Goal: Information Seeking & Learning: Find specific fact

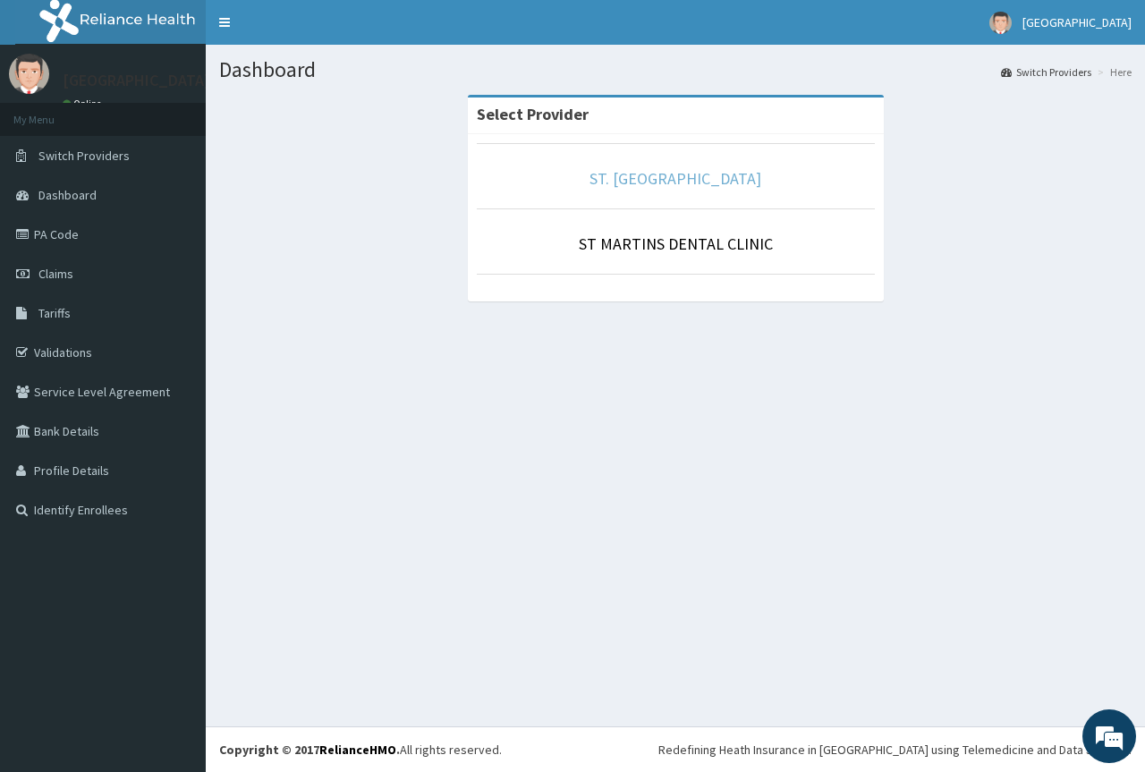
click at [678, 179] on link "ST. [GEOGRAPHIC_DATA]" at bounding box center [675, 178] width 172 height 21
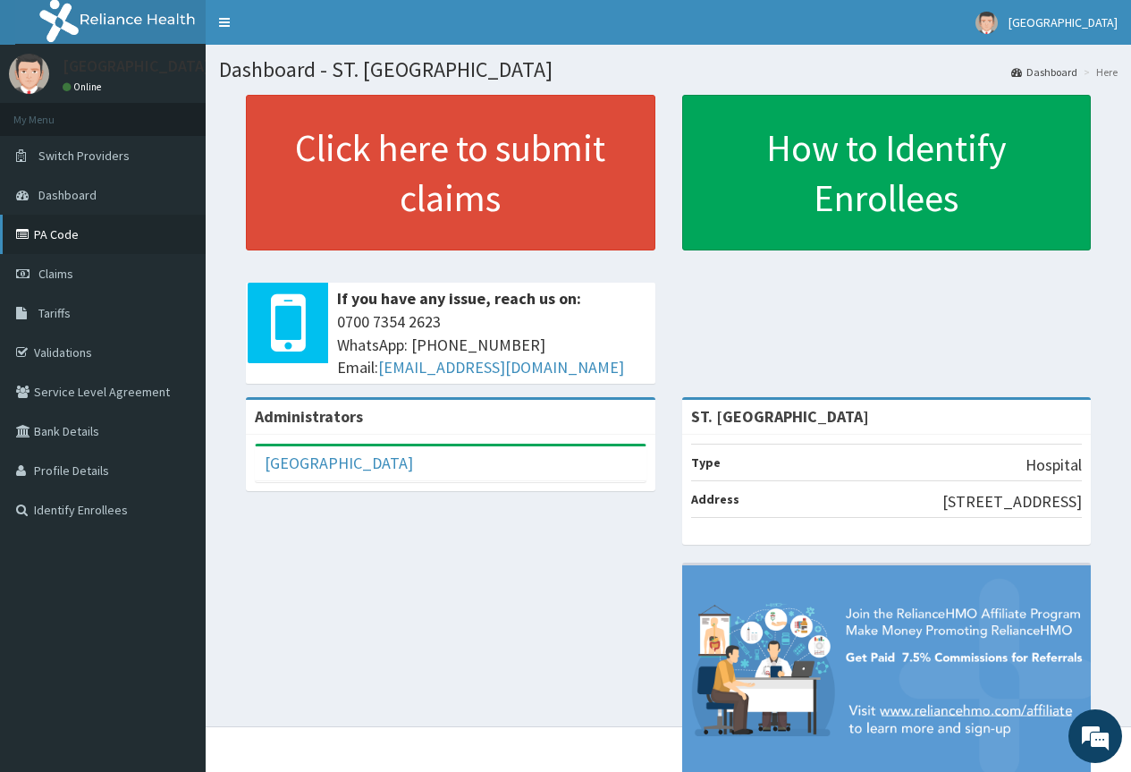
click at [61, 236] on link "PA Code" at bounding box center [103, 234] width 206 height 39
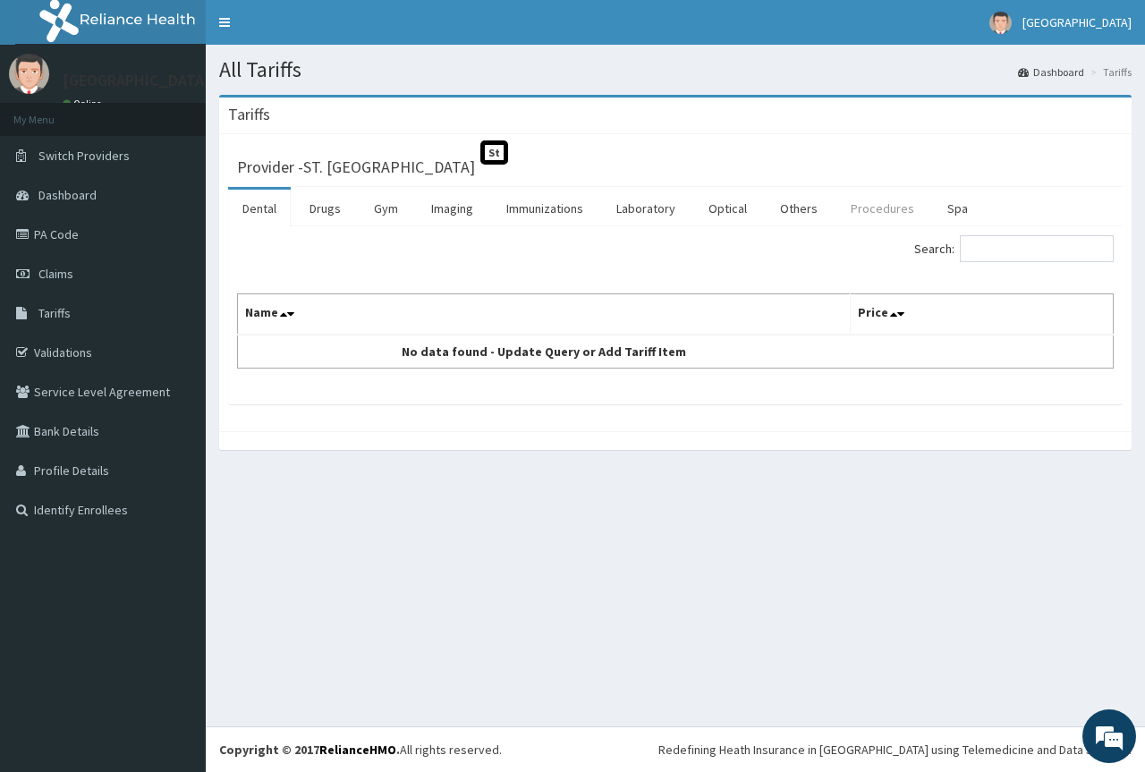
click at [872, 210] on link "Procedures" at bounding box center [882, 209] width 92 height 38
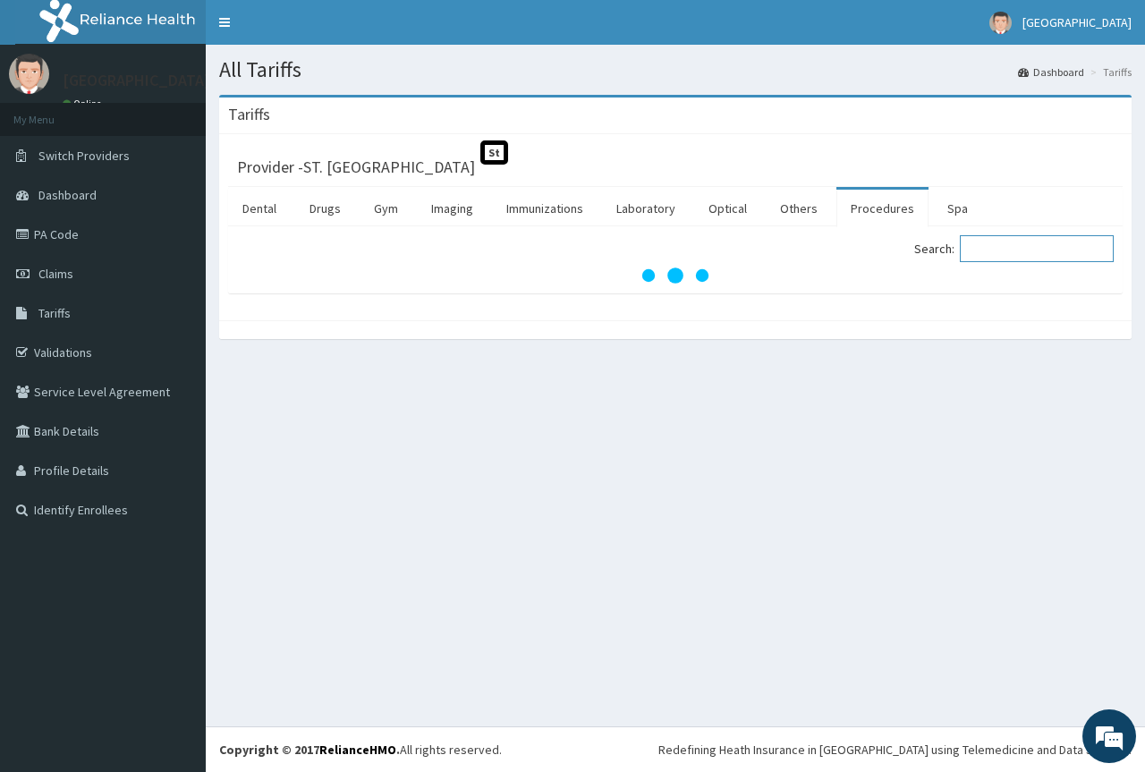
click at [992, 248] on input "Search:" at bounding box center [1037, 248] width 154 height 27
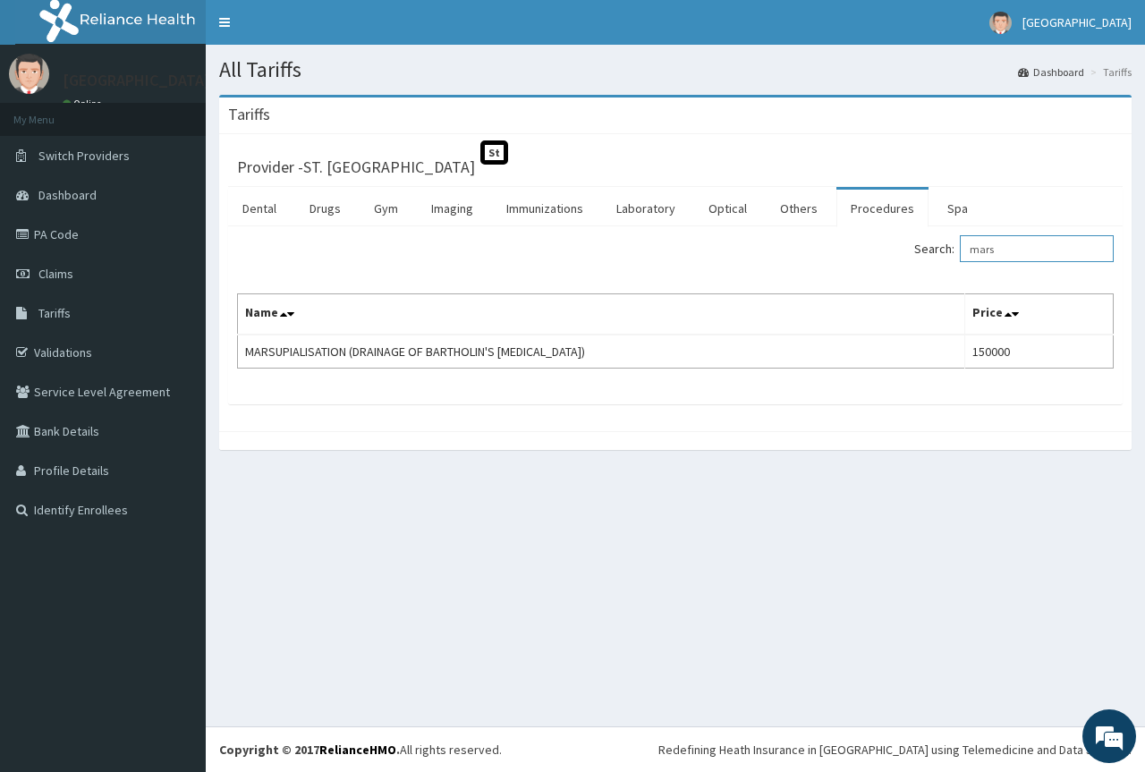
type input "mars"
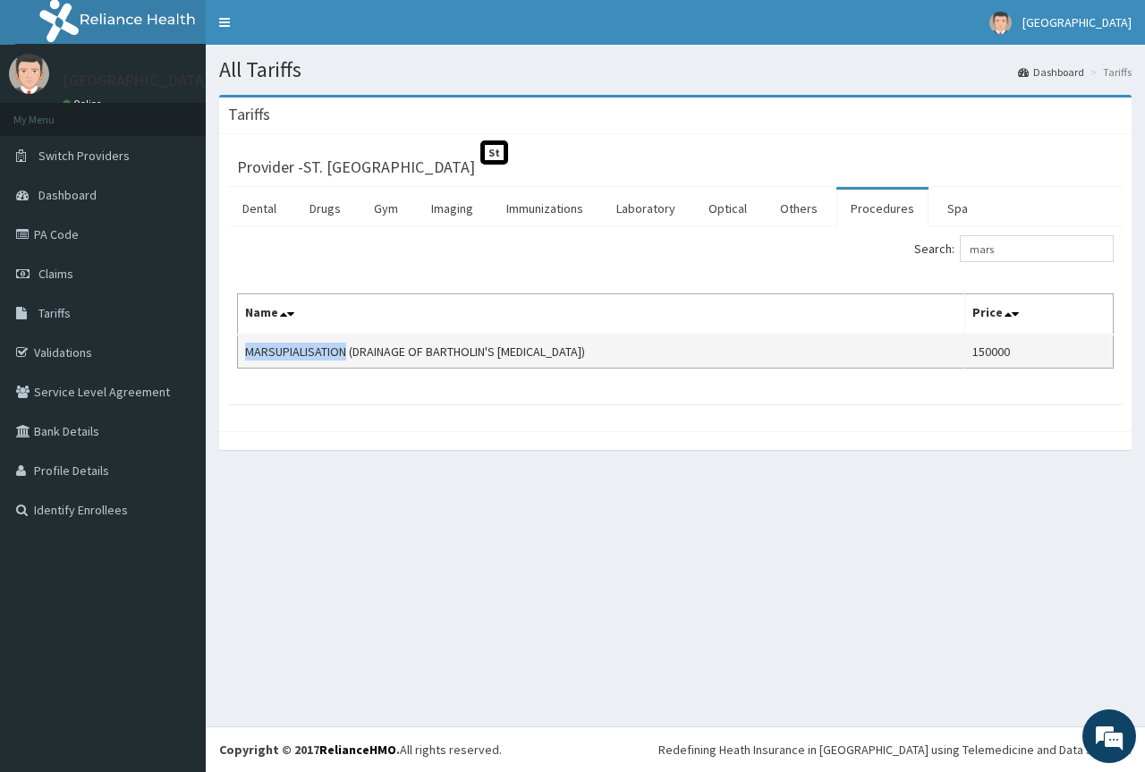
drag, startPoint x: 243, startPoint y: 349, endPoint x: 346, endPoint y: 354, distance: 103.0
click at [346, 354] on td "MARSUPIALISATION (DRAINAGE OF BARTHOLIN'S ABSCESS)" at bounding box center [601, 351] width 727 height 34
copy td "MARSUPIALISATION"
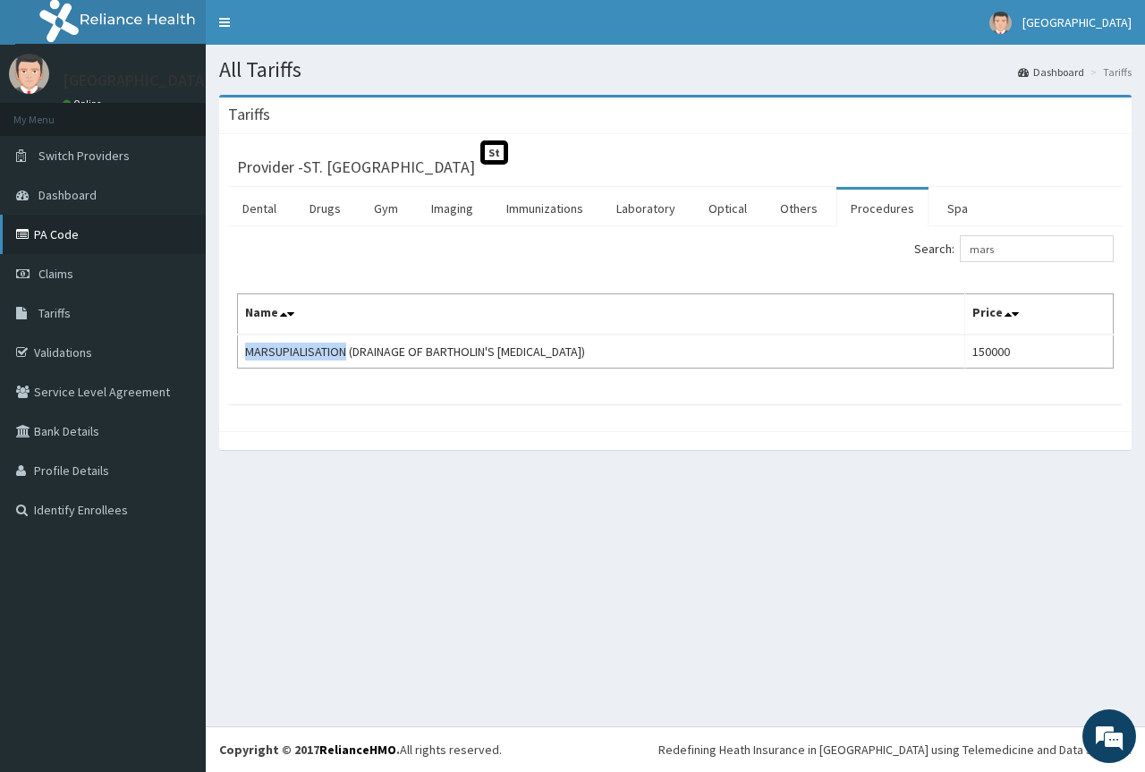
click at [63, 233] on link "PA Code" at bounding box center [103, 234] width 206 height 39
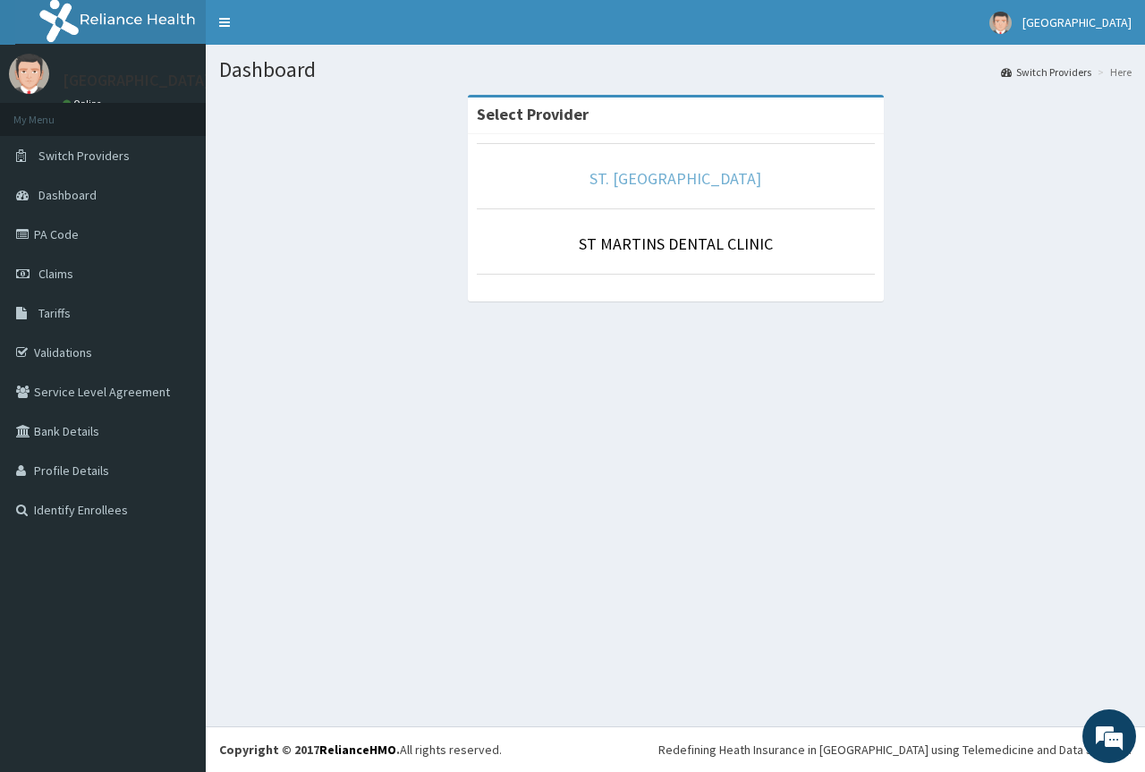
click at [675, 172] on link "ST. [GEOGRAPHIC_DATA]" at bounding box center [675, 178] width 172 height 21
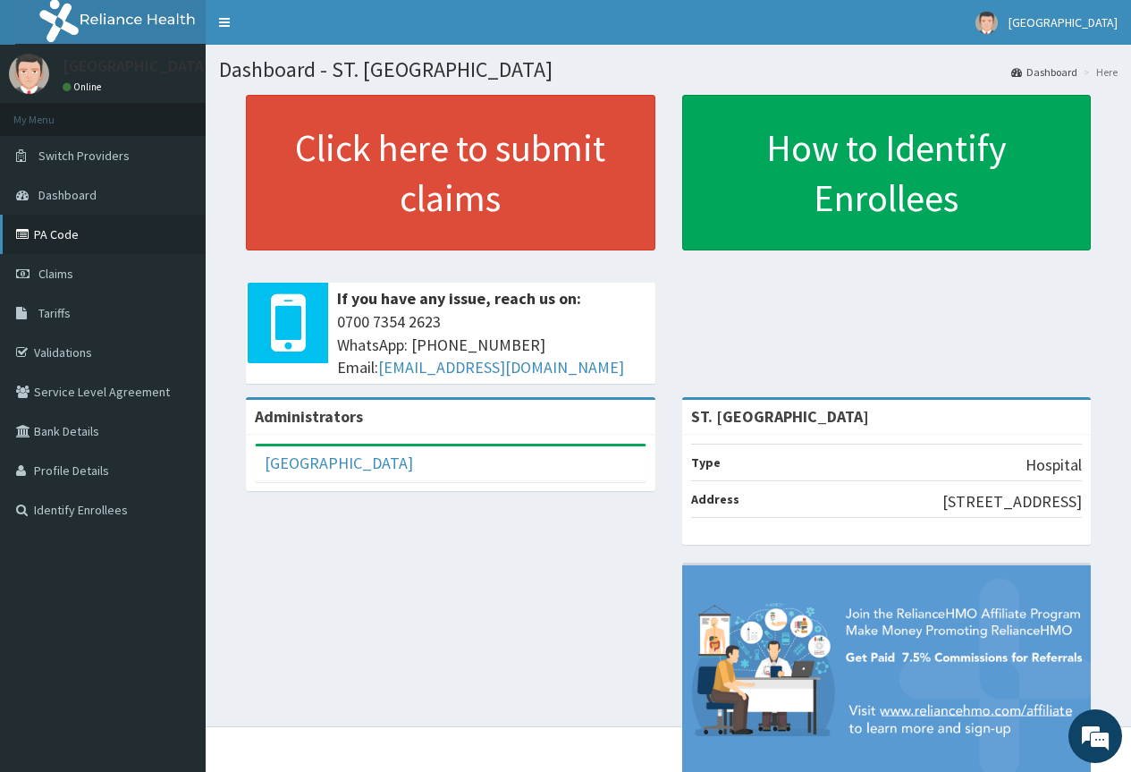
click at [59, 236] on link "PA Code" at bounding box center [103, 234] width 206 height 39
